Goal: Task Accomplishment & Management: Use online tool/utility

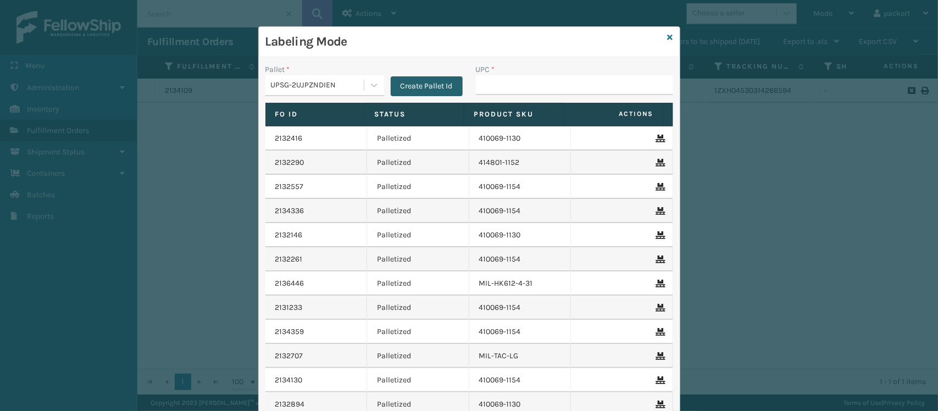
click at [394, 88] on button "Create Pallet Id" at bounding box center [427, 86] width 72 height 20
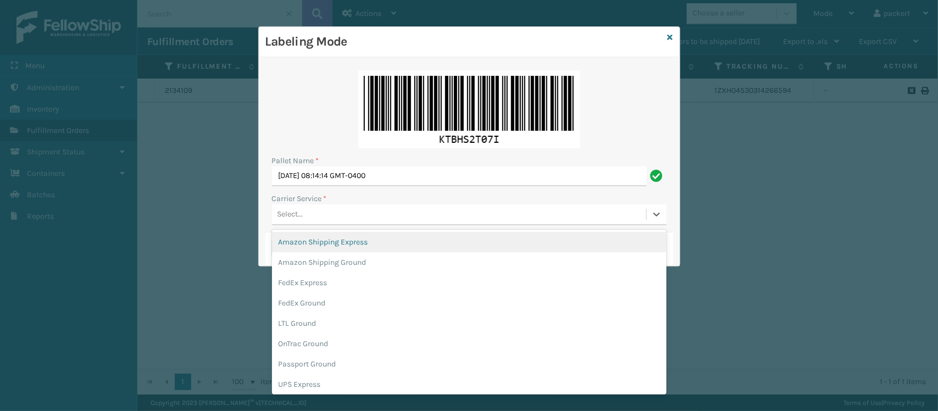
click at [336, 213] on div "Select..." at bounding box center [459, 215] width 374 height 18
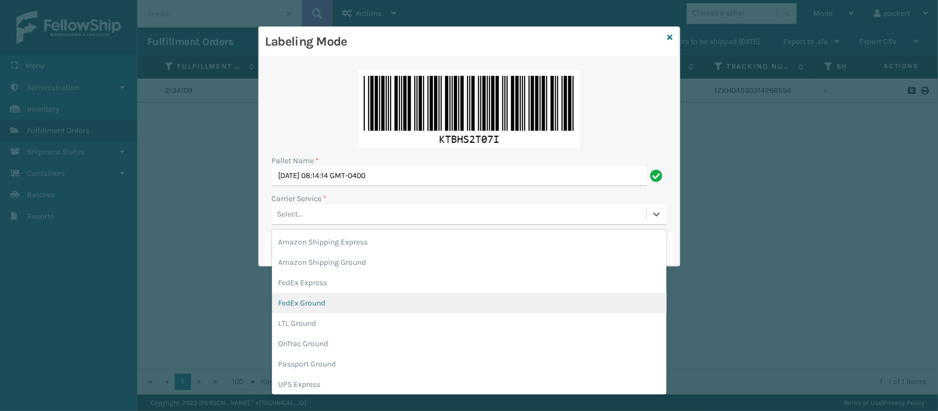
click at [285, 306] on div "FedEx Ground" at bounding box center [469, 303] width 395 height 20
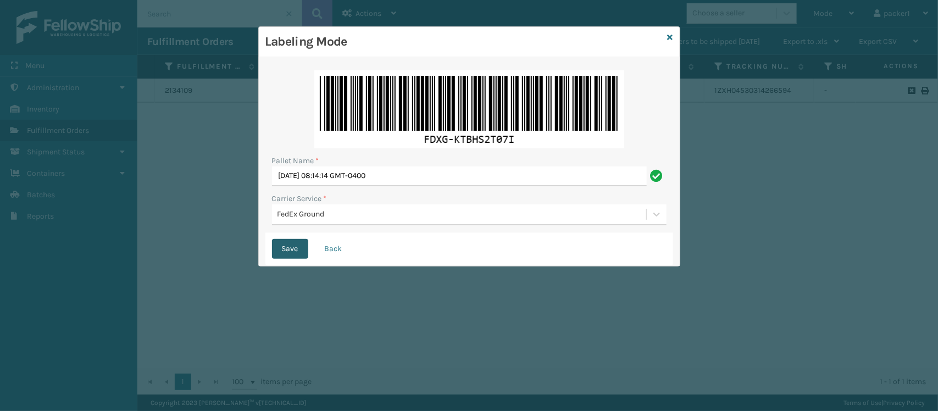
click at [284, 246] on button "Save" at bounding box center [290, 249] width 36 height 20
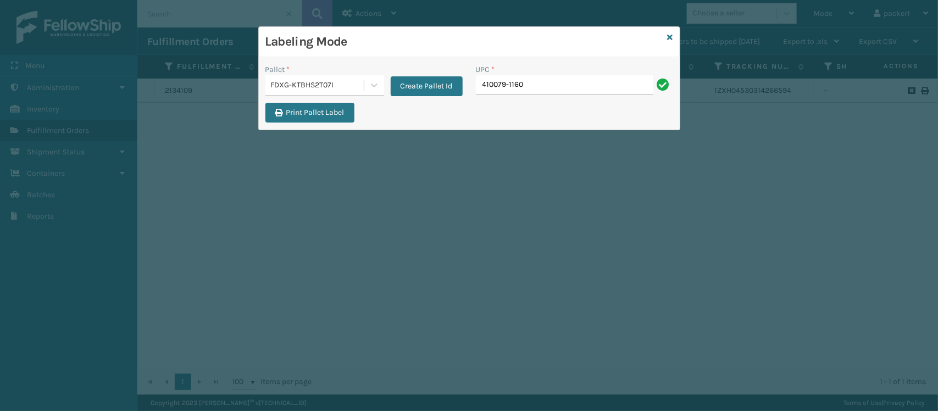
type input "410079-1160"
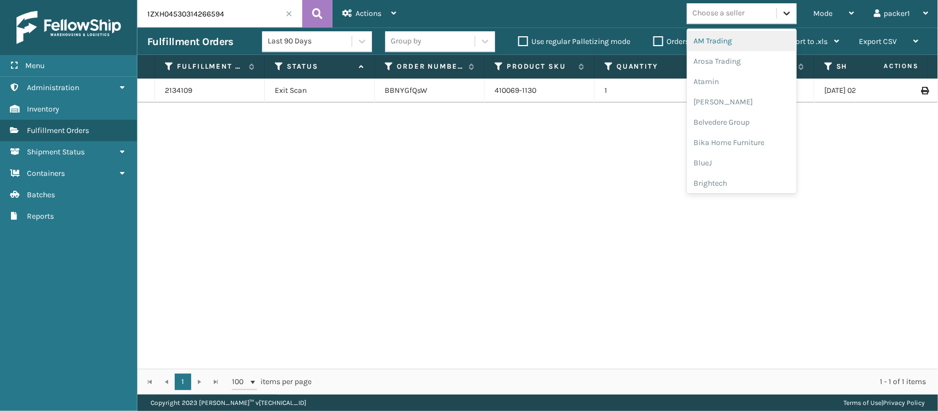
click at [790, 12] on icon at bounding box center [786, 13] width 11 height 11
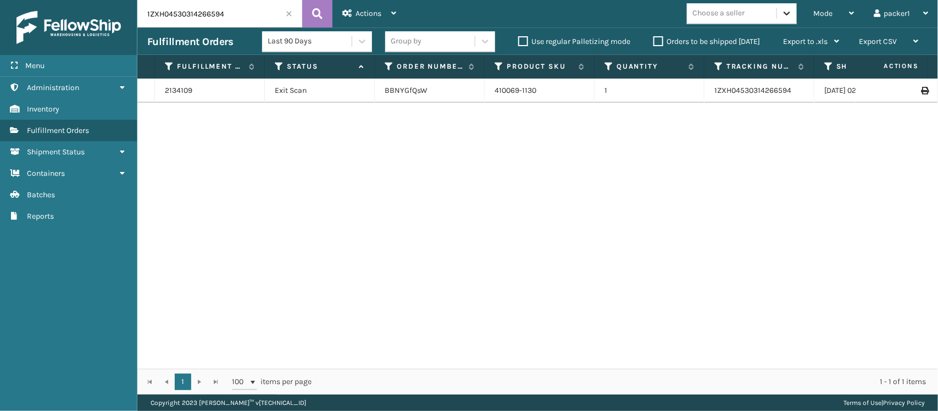
click at [790, 12] on icon at bounding box center [786, 13] width 11 height 11
click at [818, 14] on span "Mode" at bounding box center [822, 13] width 19 height 9
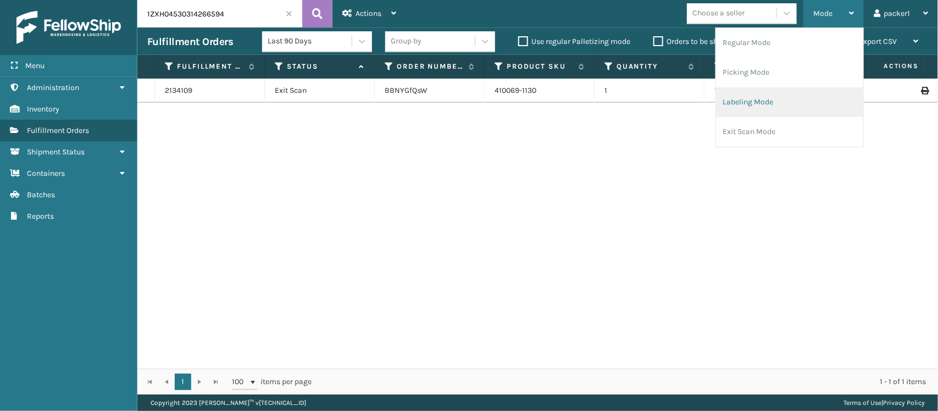
click at [751, 100] on li "Labeling Mode" at bounding box center [789, 102] width 147 height 30
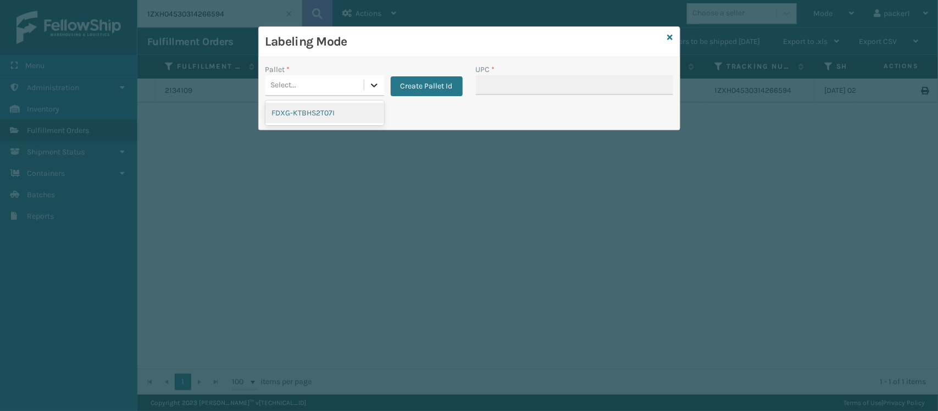
click at [371, 91] on div at bounding box center [374, 85] width 20 height 20
click at [341, 115] on div "FDXG-KTBHS2T07I" at bounding box center [324, 113] width 119 height 20
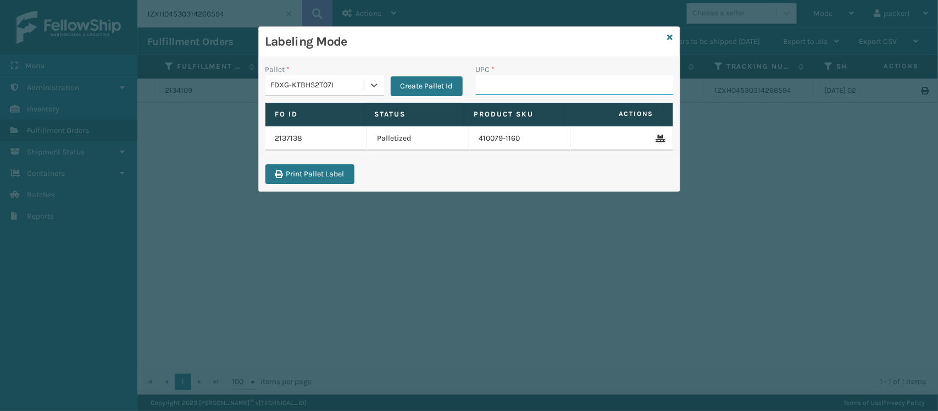
click at [496, 81] on input "UPC *" at bounding box center [574, 85] width 197 height 20
type input "GEN-AB-A-Q"
